Goal: Task Accomplishment & Management: Use online tool/utility

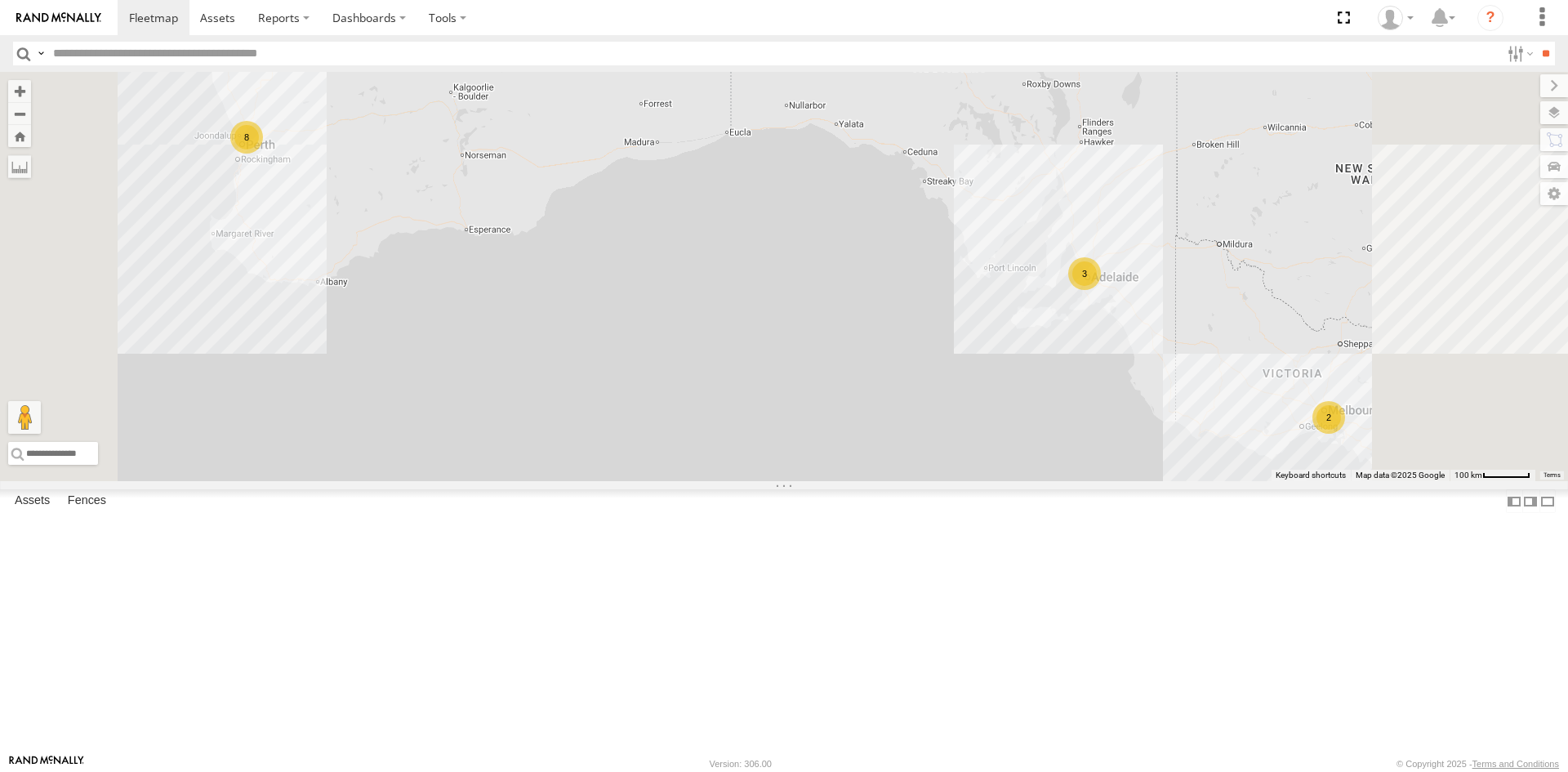
click at [0, 0] on link at bounding box center [0, 0] width 0 height 0
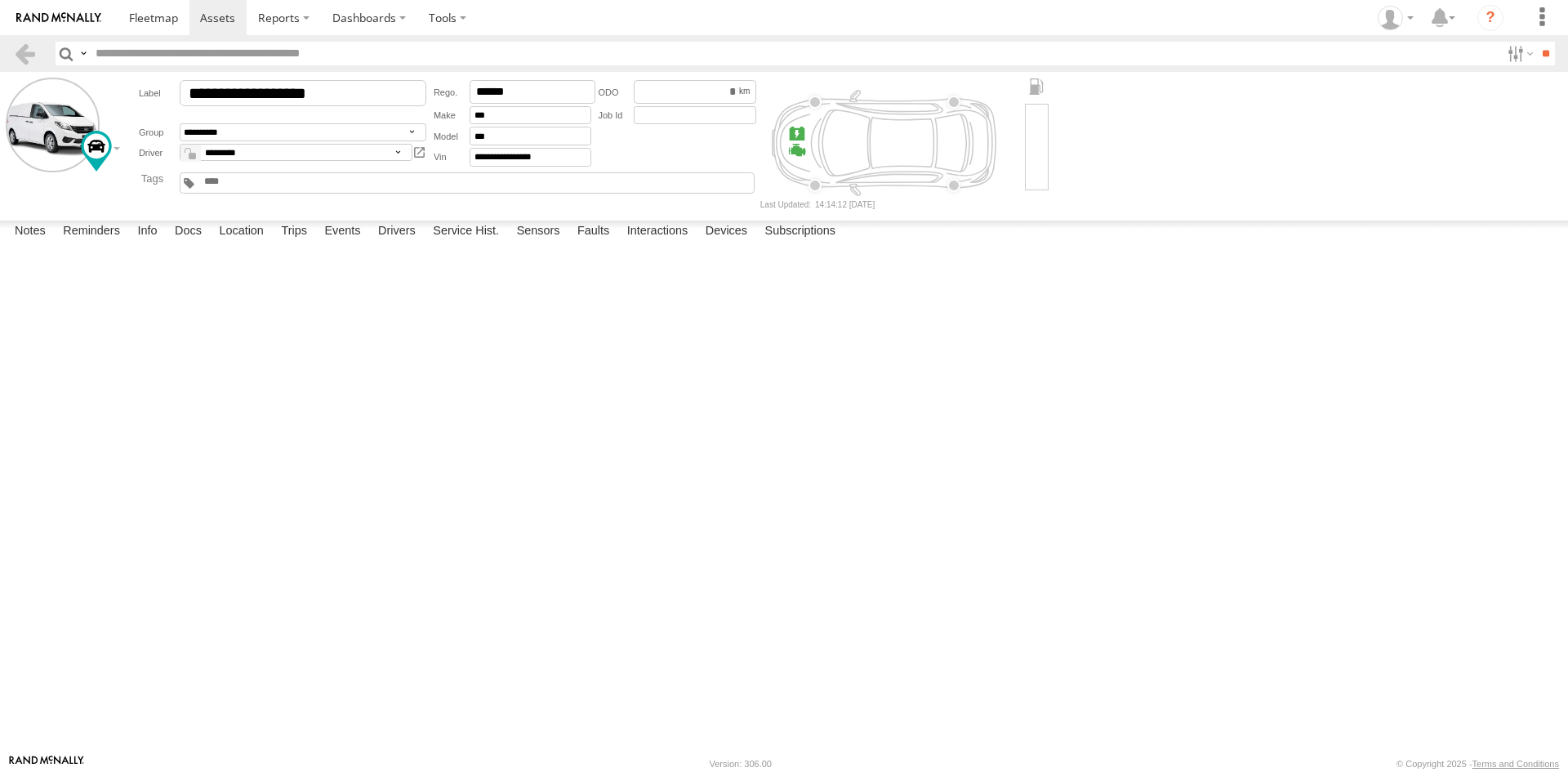
click at [298, 244] on label "Trips" at bounding box center [294, 232] width 42 height 23
click at [1255, 153] on form "**********" at bounding box center [784, 143] width 1557 height 131
click at [0, 0] on div "2-4 Astley St" at bounding box center [0, 0] width 0 height 0
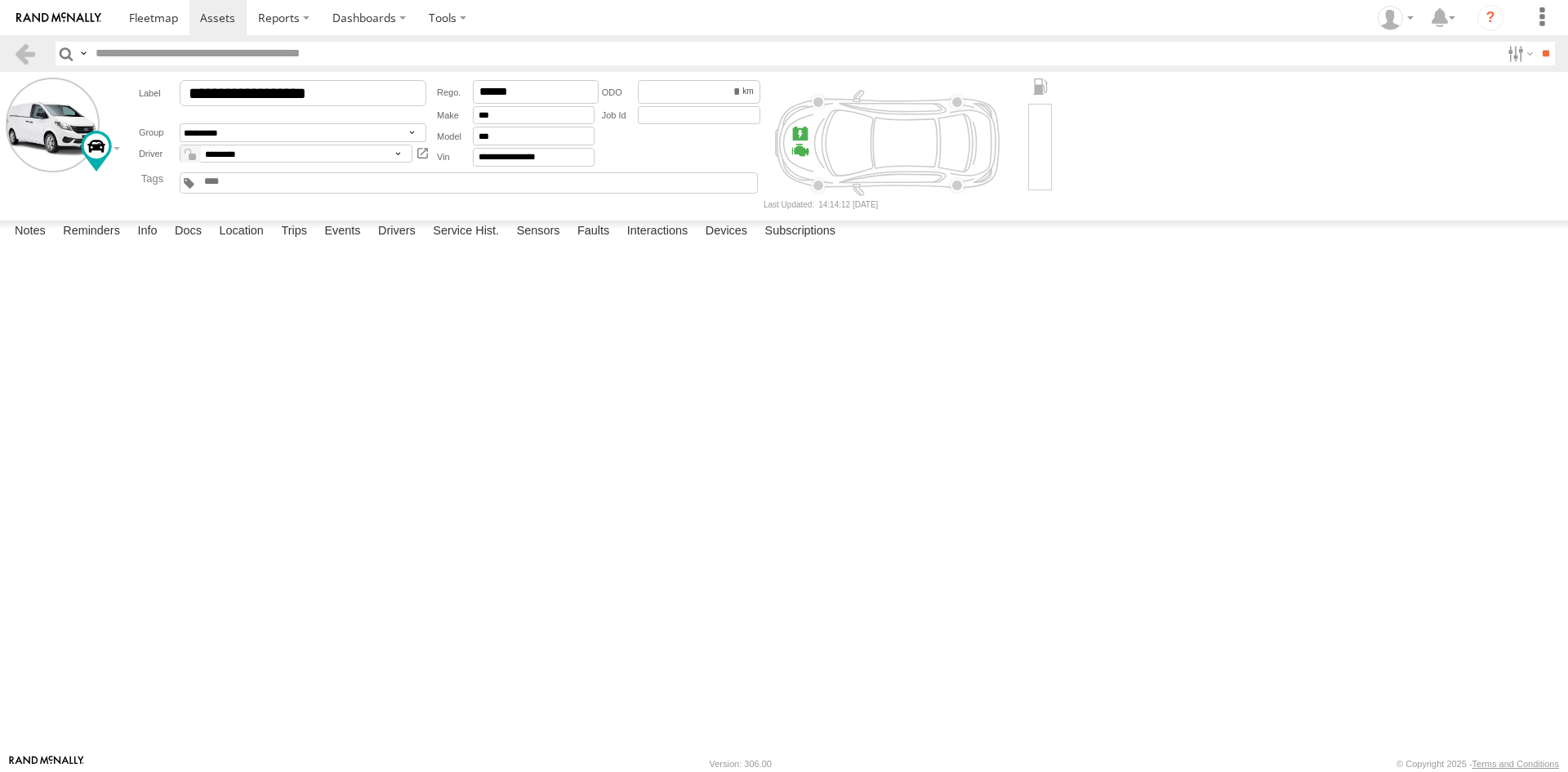
click at [0, 0] on label "×" at bounding box center [0, 0] width 0 height 0
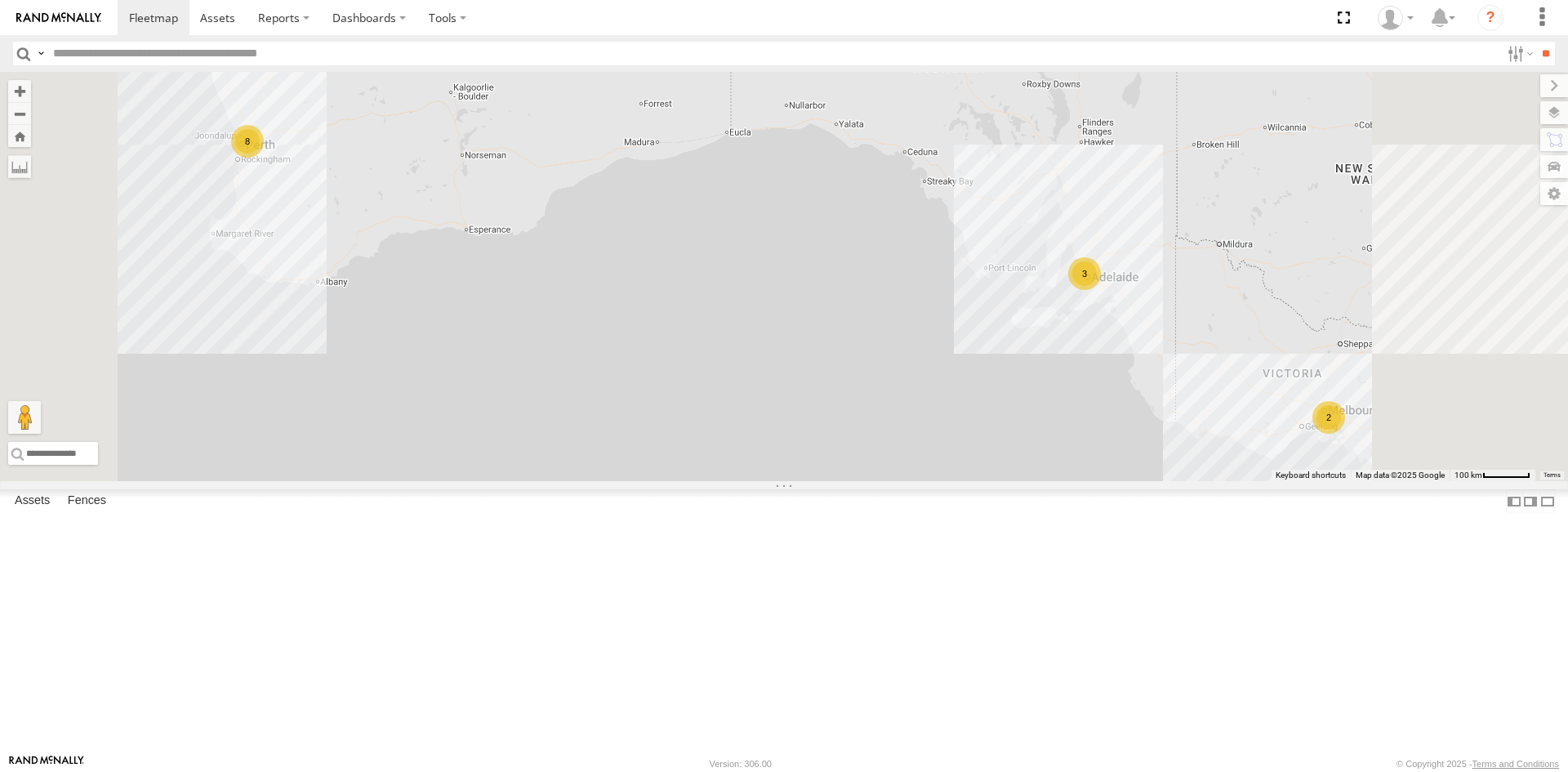
click at [0, 0] on div "All Assets" at bounding box center [0, 0] width 0 height 0
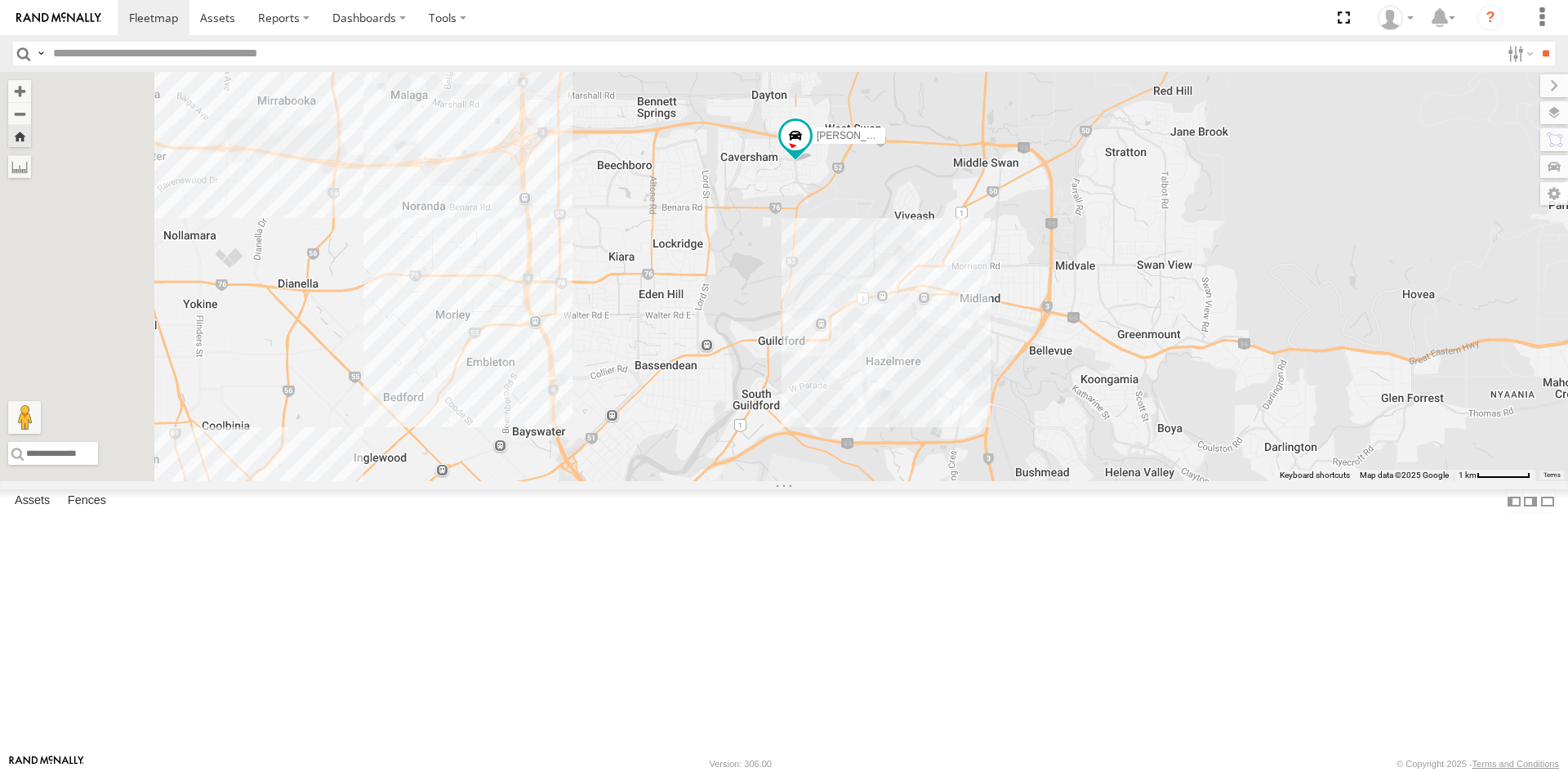
drag, startPoint x: 689, startPoint y: 610, endPoint x: 855, endPoint y: 396, distance: 270.8
click at [855, 396] on div "[PERSON_NAME] Tech IOV698" at bounding box center [784, 277] width 1568 height 409
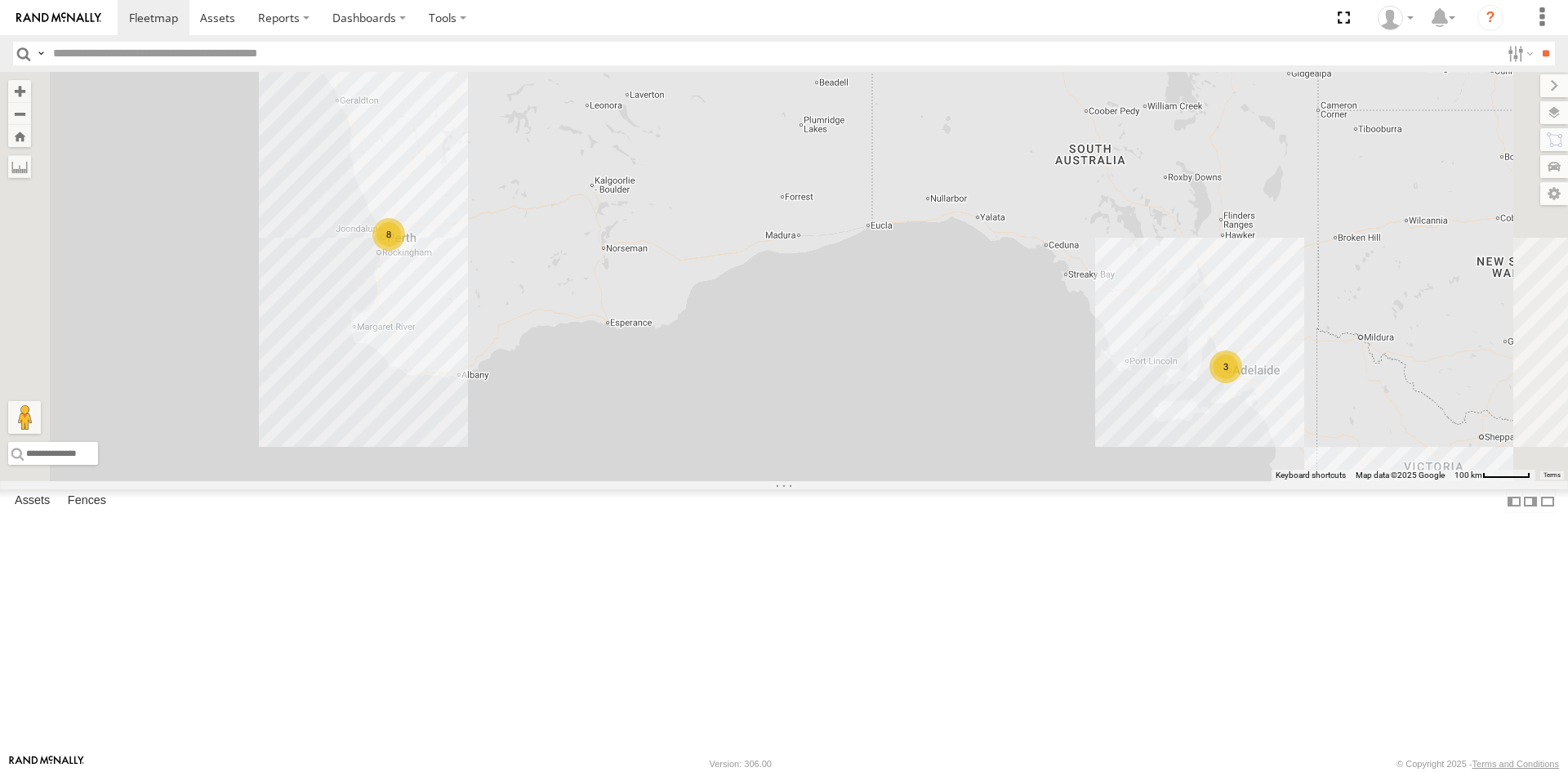
drag, startPoint x: 546, startPoint y: 324, endPoint x: 691, endPoint y: 421, distance: 174.5
click at [691, 421] on div "3 2 8" at bounding box center [784, 277] width 1568 height 409
